Goal: Use online tool/utility

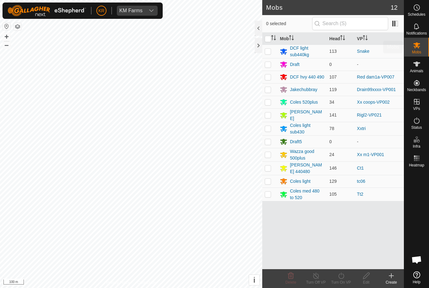
click at [420, 50] on span "Mobs" at bounding box center [416, 52] width 9 height 4
click at [266, 194] on p-checkbox at bounding box center [268, 193] width 6 height 5
checkbox input "true"
click at [337, 281] on div "Turn On VP" at bounding box center [340, 282] width 25 height 6
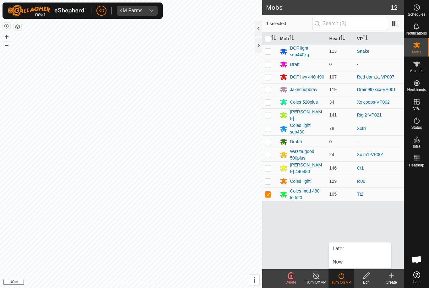
click at [338, 260] on span "Now" at bounding box center [337, 262] width 10 height 8
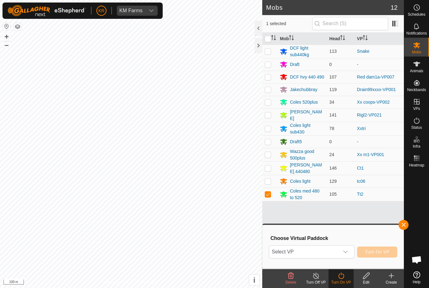
click at [305, 257] on span "Select VP" at bounding box center [304, 251] width 70 height 13
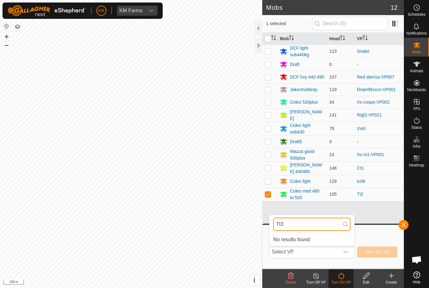
click at [296, 225] on input "Tt3" at bounding box center [311, 223] width 77 height 13
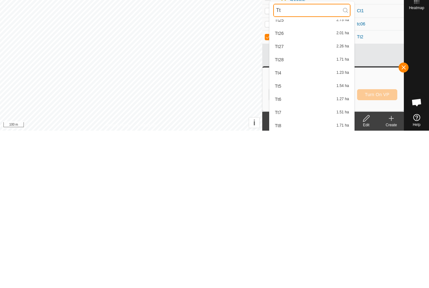
scroll to position [231, 0]
type input "Tt"
click at [329, 226] on div "Tt4 1.23 ha" at bounding box center [311, 230] width 77 height 8
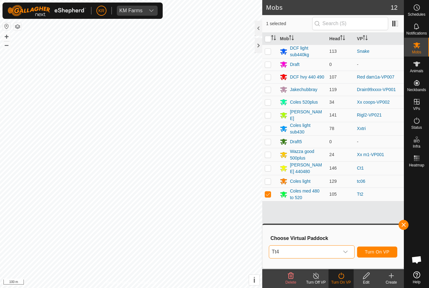
click at [388, 253] on span "Turn On VP" at bounding box center [377, 251] width 24 height 5
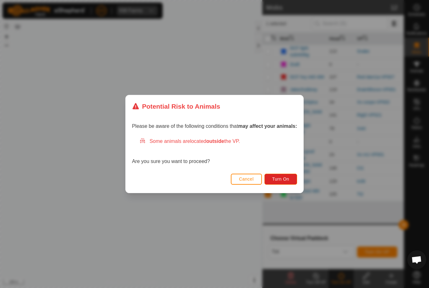
click at [282, 184] on button "Turn On" at bounding box center [280, 179] width 33 height 11
